Goal: Transaction & Acquisition: Obtain resource

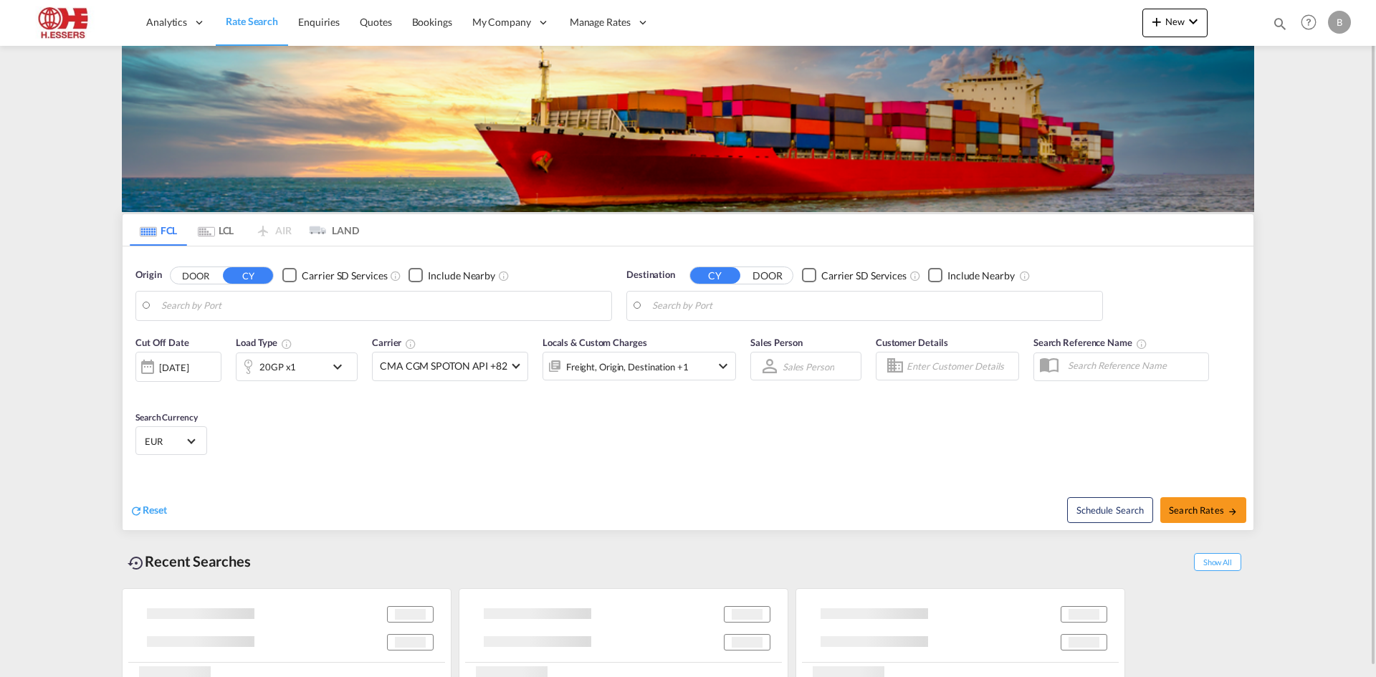
type input "[GEOGRAPHIC_DATA], BEANR"
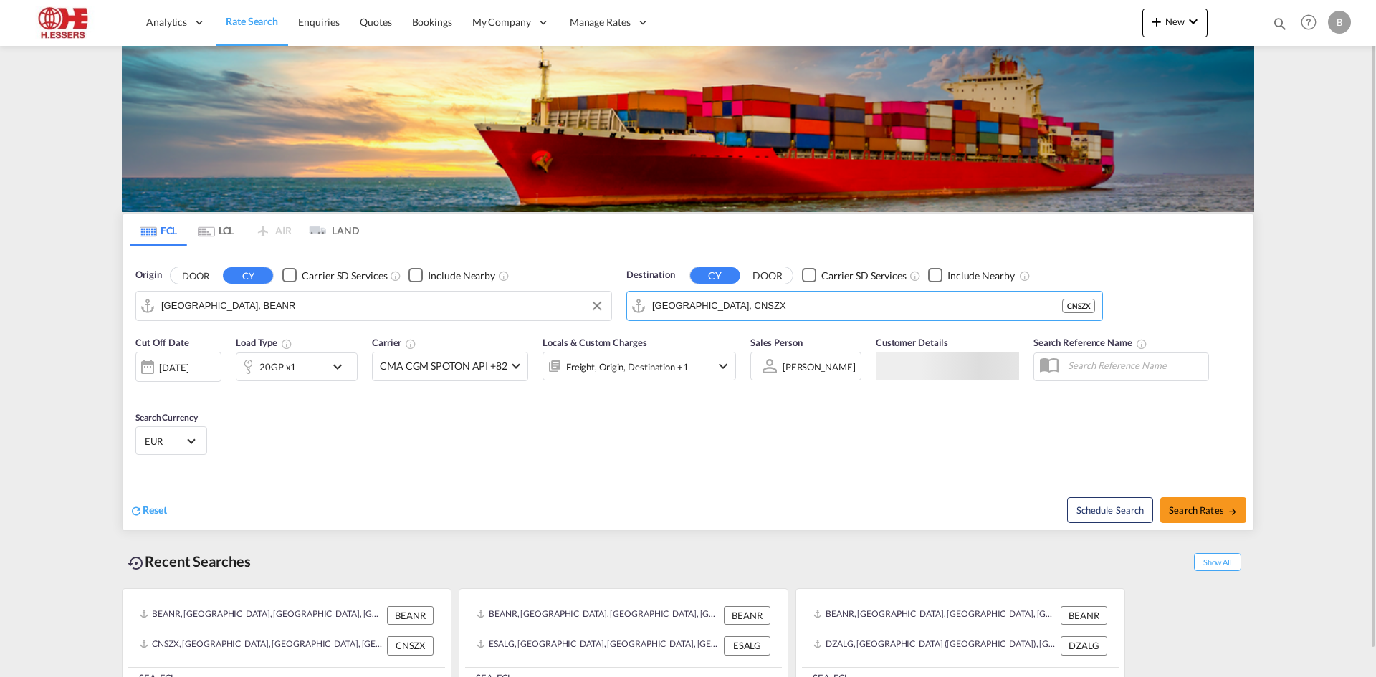
drag, startPoint x: 665, startPoint y: 305, endPoint x: 599, endPoint y: 308, distance: 66.0
click at [599, 308] on div "Origin DOOR CY Carrier SD Services Include Nearby [GEOGRAPHIC_DATA], BEANR Dest…" at bounding box center [688, 288] width 1131 height 82
drag, startPoint x: 752, startPoint y: 312, endPoint x: 579, endPoint y: 306, distance: 172.8
click at [579, 306] on div "Origin DOOR CY Carrier SD Services Include Nearby [GEOGRAPHIC_DATA], BEANR Dest…" at bounding box center [688, 288] width 1131 height 82
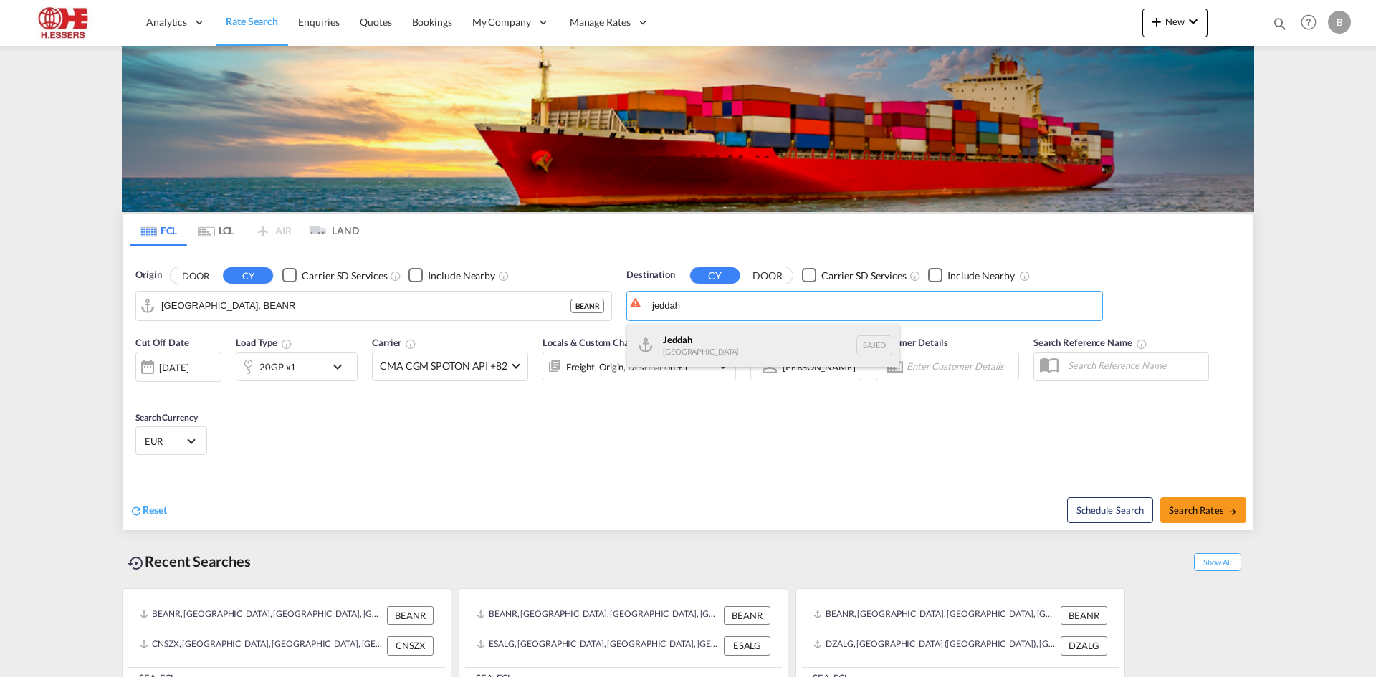
click at [686, 357] on div "Jeddah [GEOGRAPHIC_DATA] SAJED" at bounding box center [763, 345] width 272 height 43
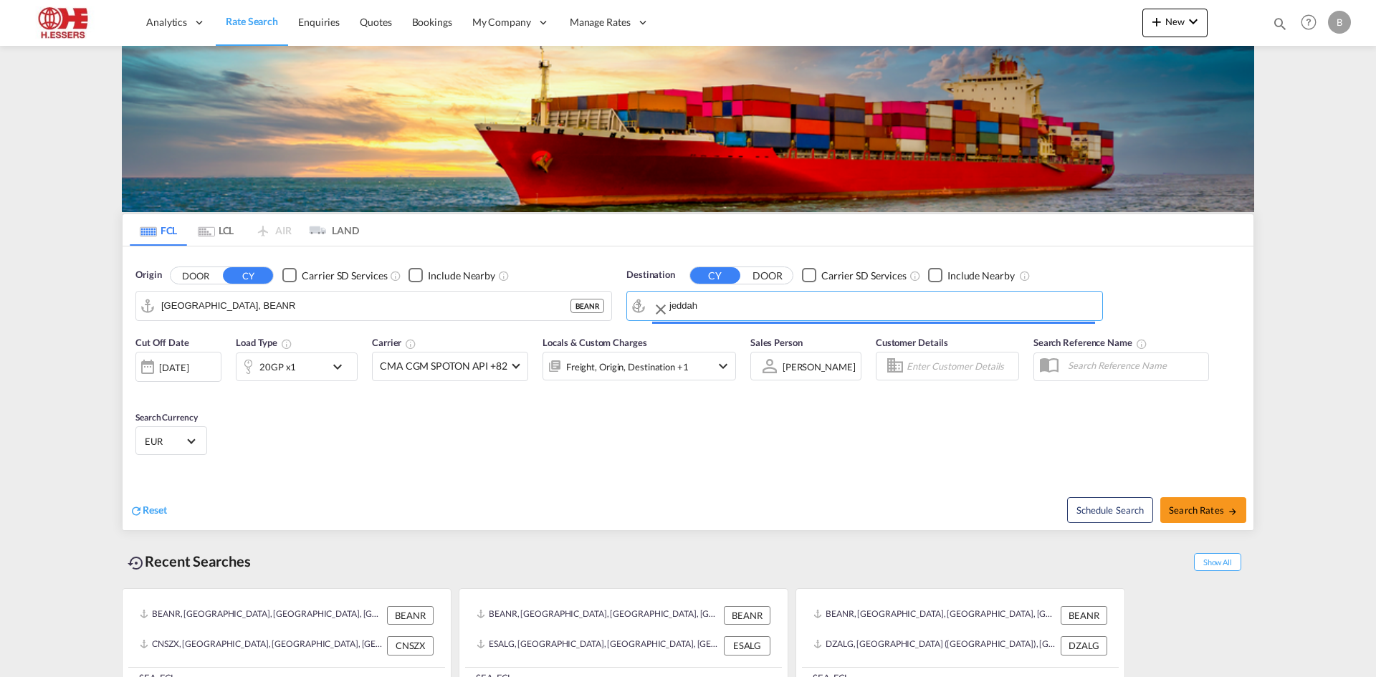
type input "Jeddah, SAJED"
click at [1172, 506] on span "Search Rates" at bounding box center [1203, 509] width 69 height 11
type input "BEANR to SAJED / [DATE]"
